Goal: Find specific page/section: Find specific page/section

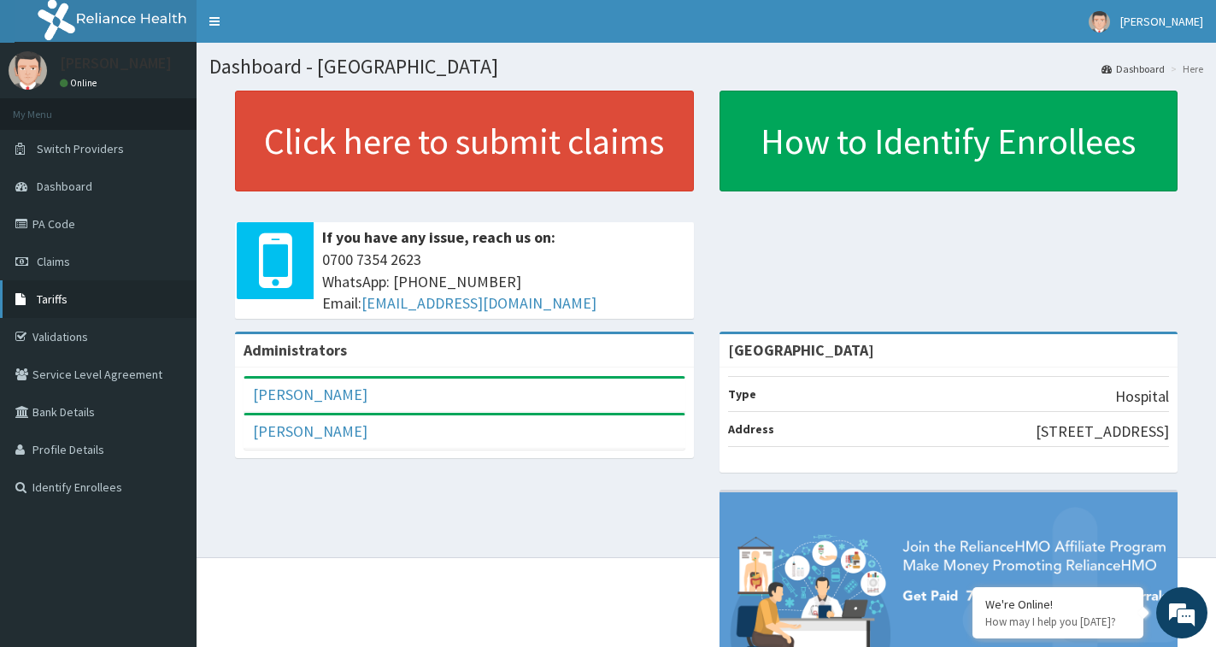
click at [51, 298] on span "Tariffs" at bounding box center [52, 298] width 31 height 15
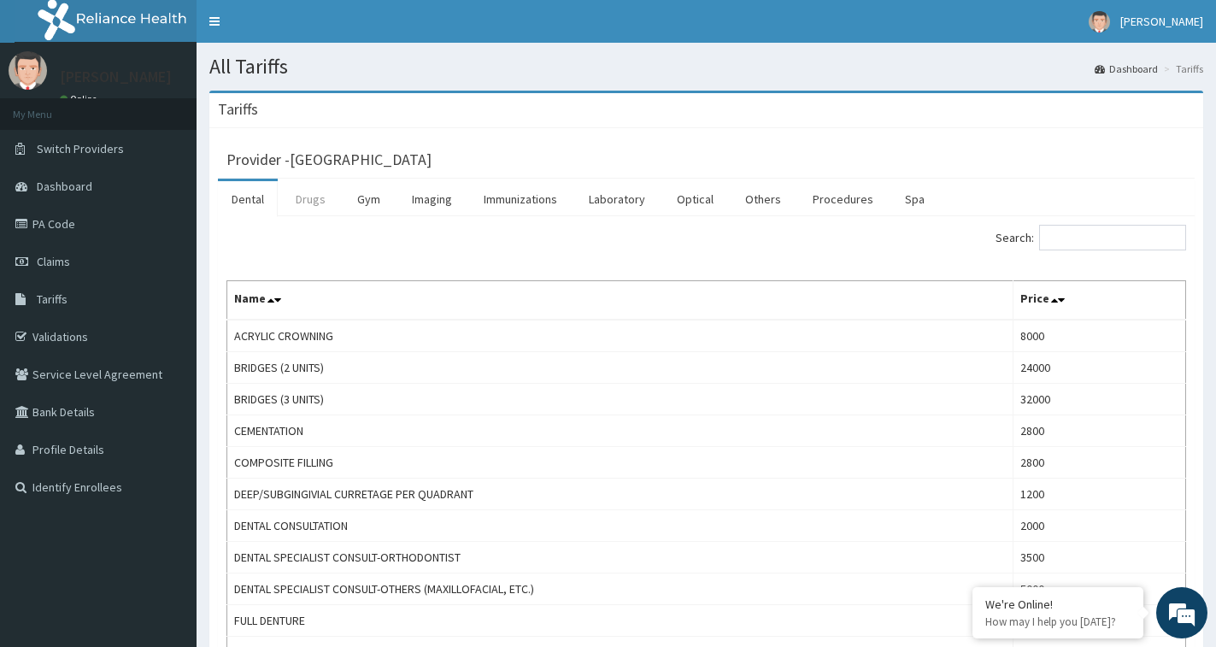
click at [321, 206] on link "Drugs" at bounding box center [310, 199] width 57 height 36
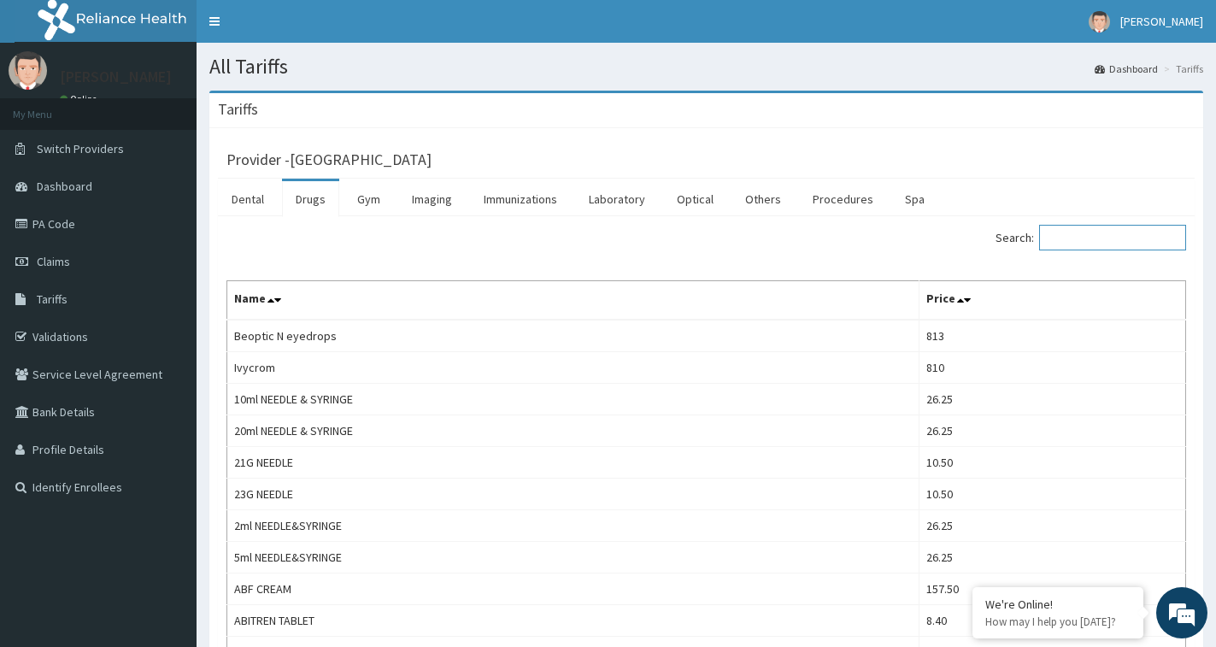
click at [1093, 236] on input "Search:" at bounding box center [1112, 238] width 147 height 26
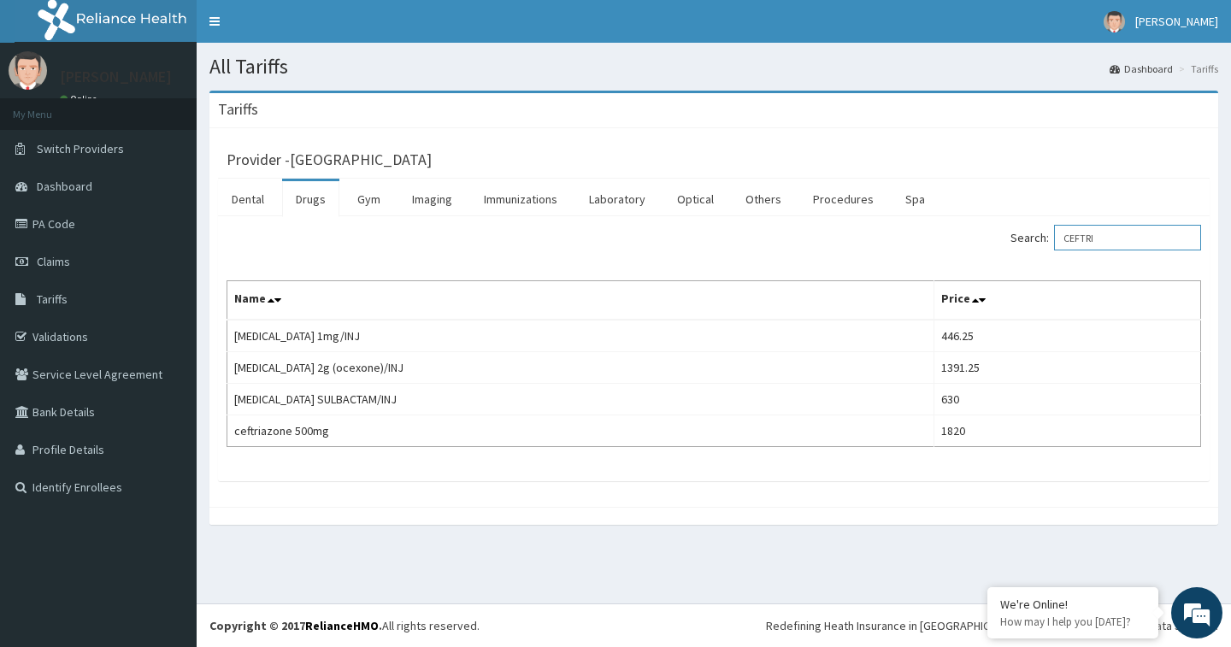
type input "CEFTRI"
drag, startPoint x: 820, startPoint y: 200, endPoint x: 834, endPoint y: 200, distance: 13.7
click at [820, 199] on link "Procedures" at bounding box center [843, 199] width 88 height 36
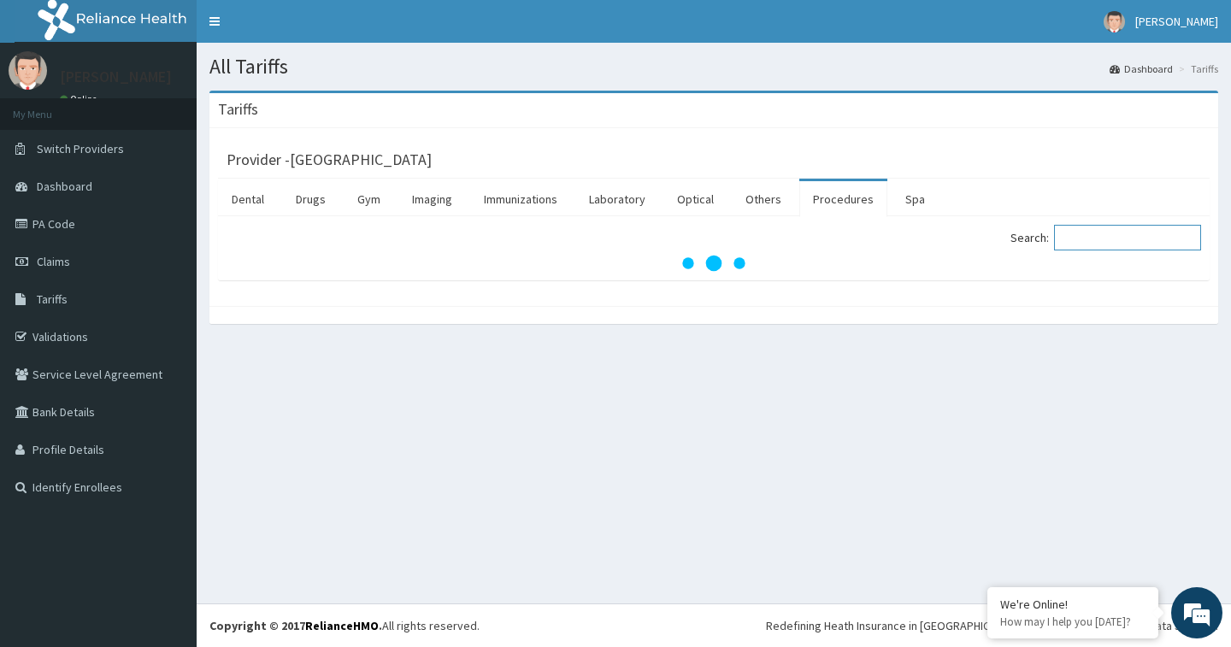
click at [1082, 234] on input "Search:" at bounding box center [1127, 238] width 147 height 26
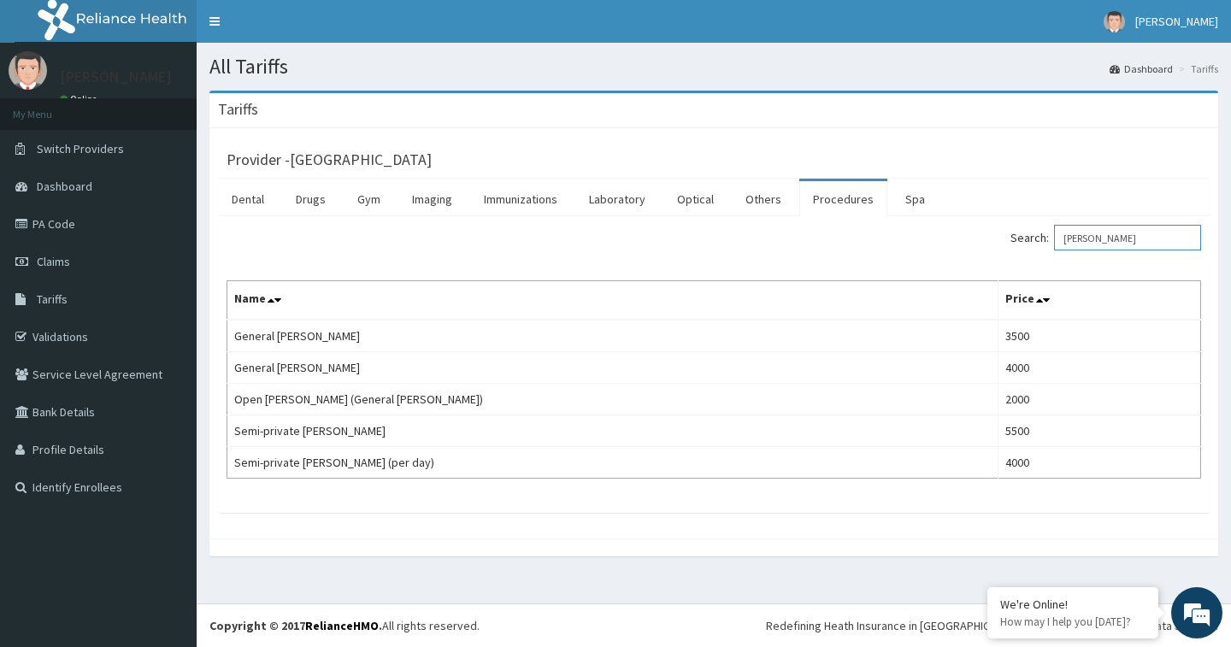
type input "WARD"
click at [49, 219] on link "PA Code" at bounding box center [98, 224] width 197 height 38
